Goal: Task Accomplishment & Management: Manage account settings

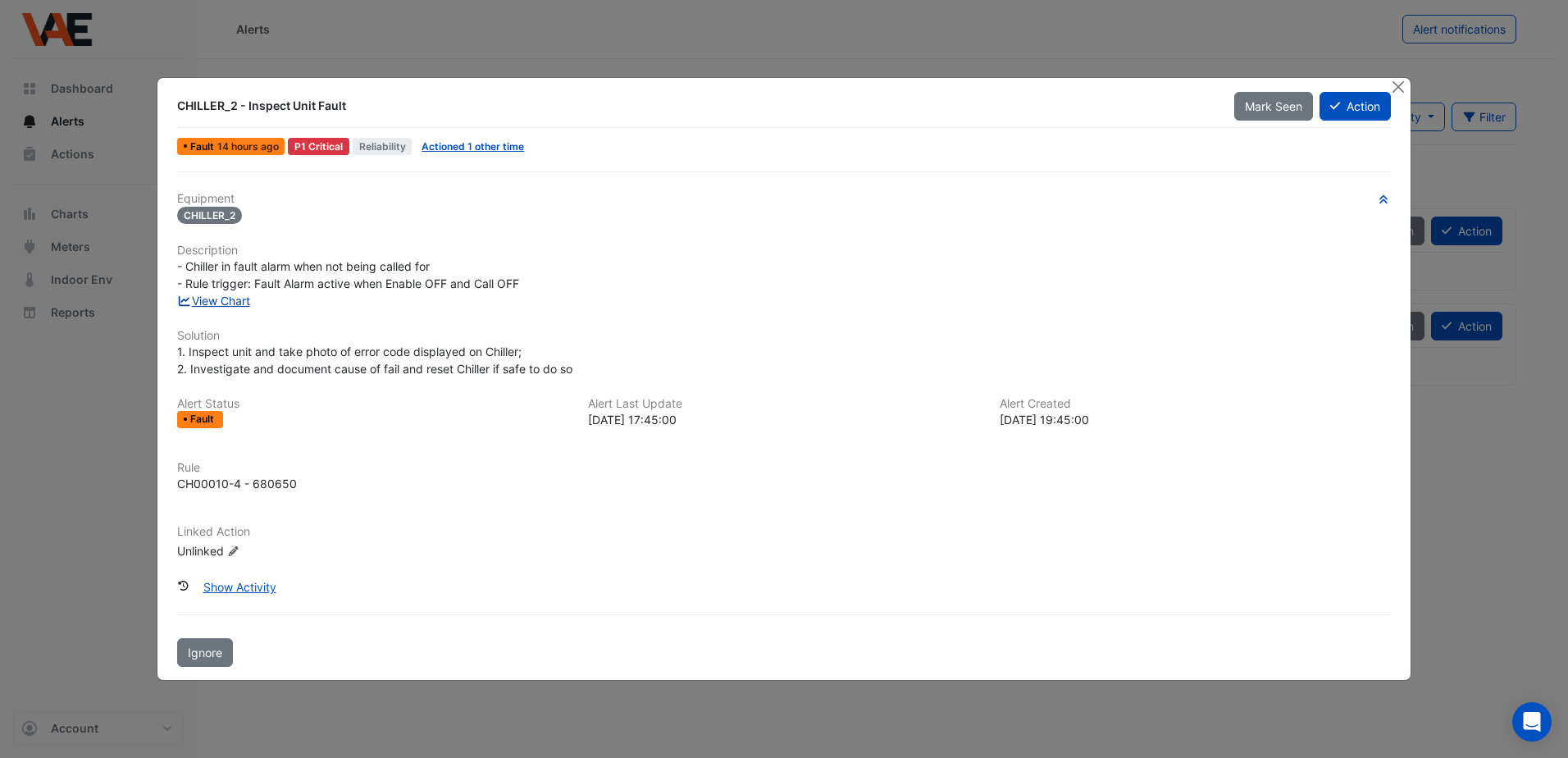
click at [219, 298] on link "View Chart" at bounding box center [214, 300] width 73 height 14
click at [1261, 100] on span "Mark Seen" at bounding box center [1273, 106] width 57 height 14
click at [1402, 82] on button "Close" at bounding box center [1399, 86] width 17 height 17
